Goal: Transaction & Acquisition: Subscribe to service/newsletter

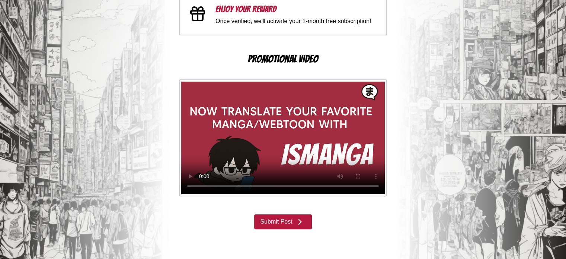
scroll to position [279, 0]
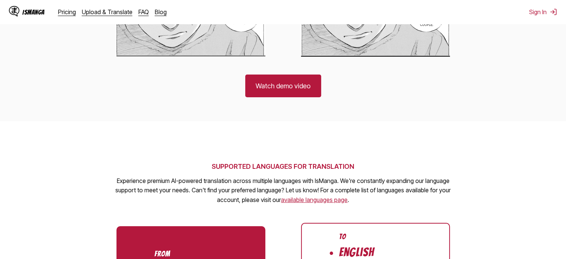
scroll to position [707, 0]
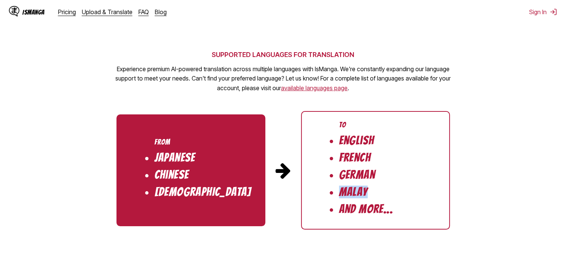
drag, startPoint x: 334, startPoint y: 191, endPoint x: 375, endPoint y: 191, distance: 41.0
click at [375, 191] on ul "To English French German Malay And More..." at bounding box center [375, 170] width 149 height 118
click at [395, 171] on ul "To English French German Malay And More..." at bounding box center [375, 170] width 149 height 118
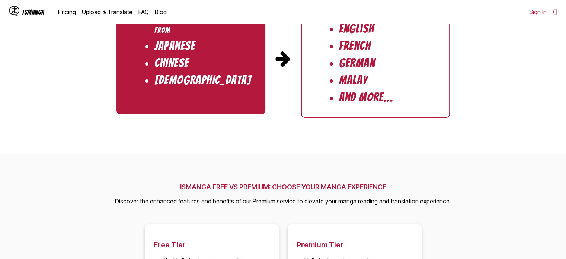
scroll to position [931, 0]
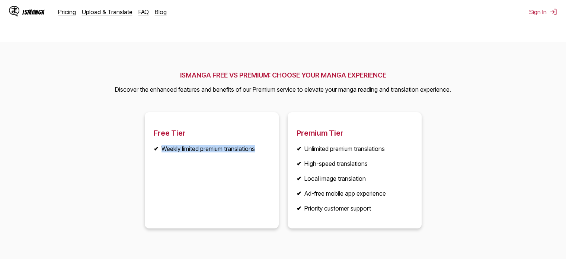
drag, startPoint x: 160, startPoint y: 148, endPoint x: 258, endPoint y: 149, distance: 97.5
click at [258, 149] on li "✔ Weekly limited premium translations" at bounding box center [212, 148] width 116 height 7
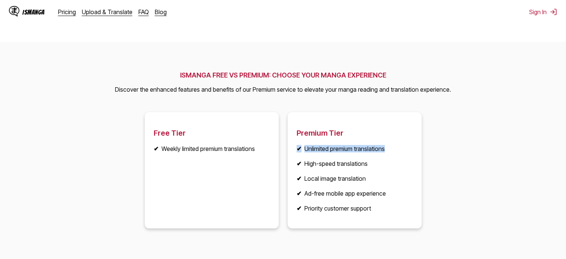
drag, startPoint x: 289, startPoint y: 147, endPoint x: 387, endPoint y: 147, distance: 98.3
click at [387, 147] on article "Premium Tier ✔ Unlimited premium translations ✔ High-speed translations ✔ Local…" at bounding box center [355, 170] width 134 height 116
drag, startPoint x: 377, startPoint y: 162, endPoint x: 295, endPoint y: 163, distance: 81.9
click at [295, 163] on article "Premium Tier ✔ Unlimited premium translations ✔ High-speed translations ✔ Local…" at bounding box center [355, 170] width 134 height 116
click at [225, 150] on li "✔ Weekly limited premium translations" at bounding box center [212, 148] width 116 height 7
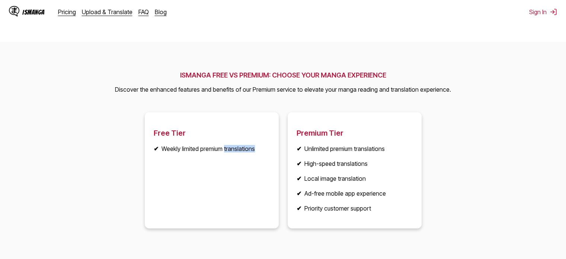
click at [225, 150] on li "✔ Weekly limited premium translations" at bounding box center [212, 148] width 116 height 7
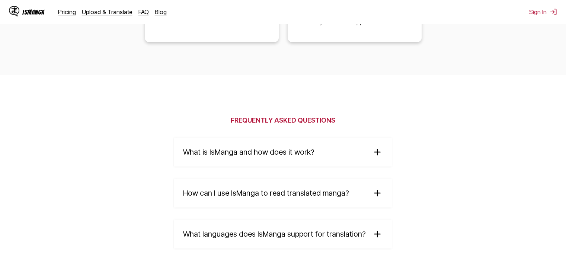
scroll to position [1154, 0]
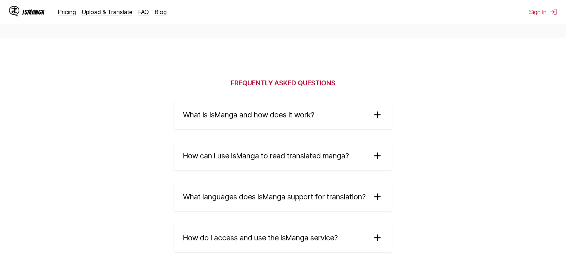
click at [245, 118] on span "What is IsManga and how does it work?" at bounding box center [248, 114] width 131 height 9
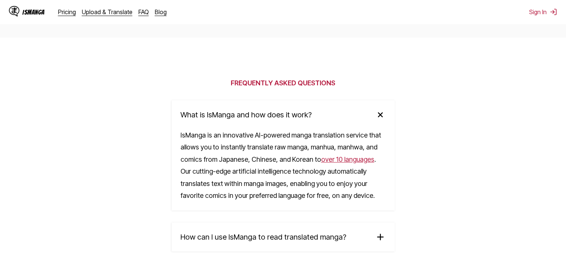
scroll to position [1303, 0]
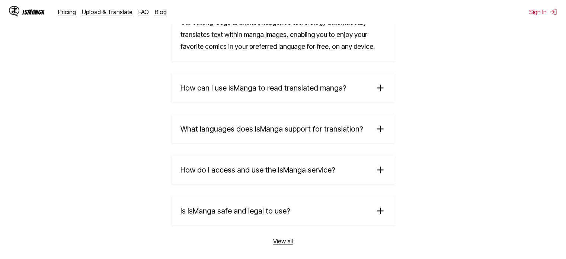
click at [293, 97] on summary "How can I use IsManga to read translated manga?" at bounding box center [283, 87] width 223 height 29
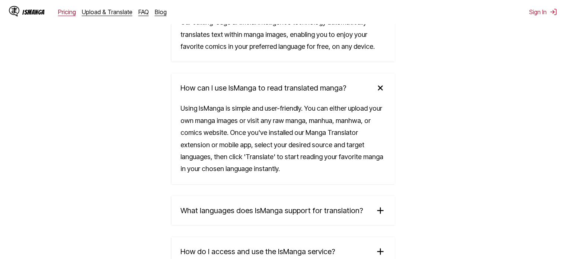
click at [60, 13] on link "Pricing" at bounding box center [67, 11] width 18 height 7
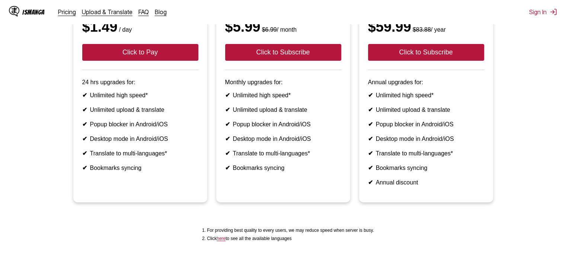
scroll to position [91, 0]
